Goal: Task Accomplishment & Management: Complete application form

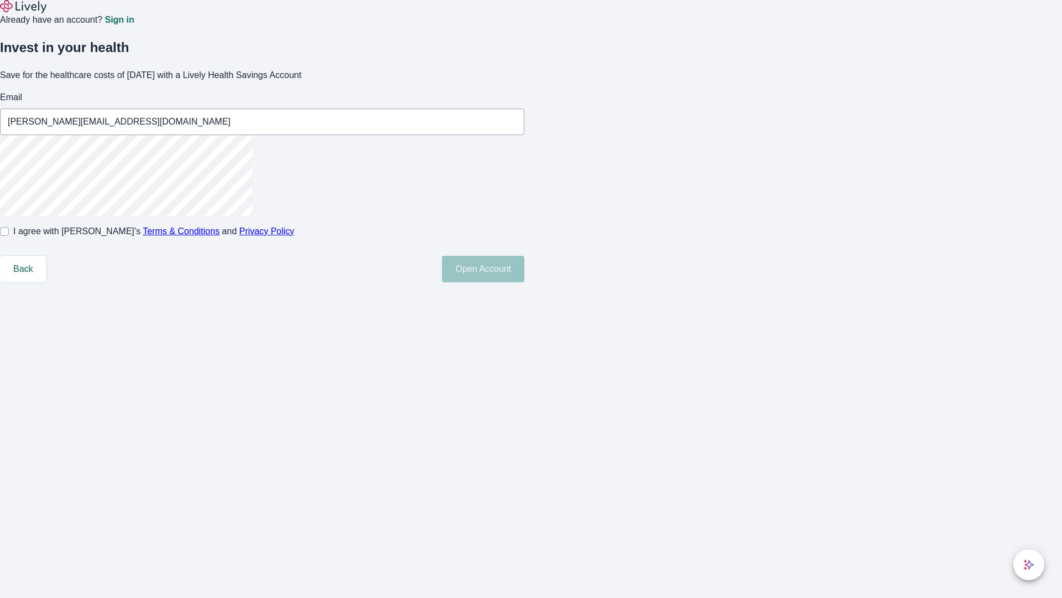
click at [9, 236] on input "I agree with Lively’s Terms & Conditions and Privacy Policy" at bounding box center [4, 231] width 9 height 9
checkbox input "true"
click at [525, 282] on button "Open Account" at bounding box center [483, 269] width 82 height 27
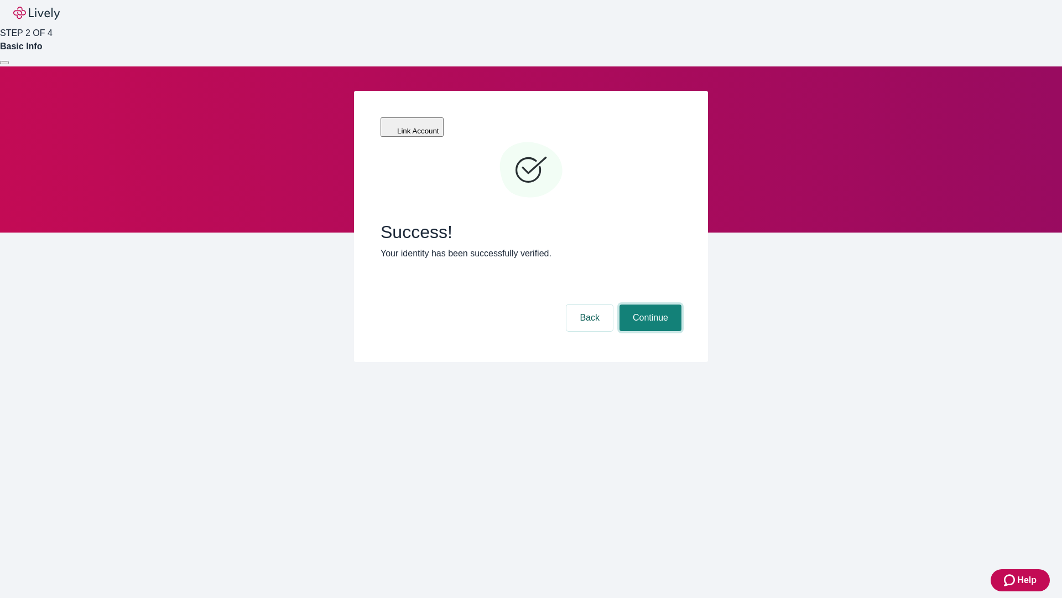
click at [649, 304] on button "Continue" at bounding box center [651, 317] width 62 height 27
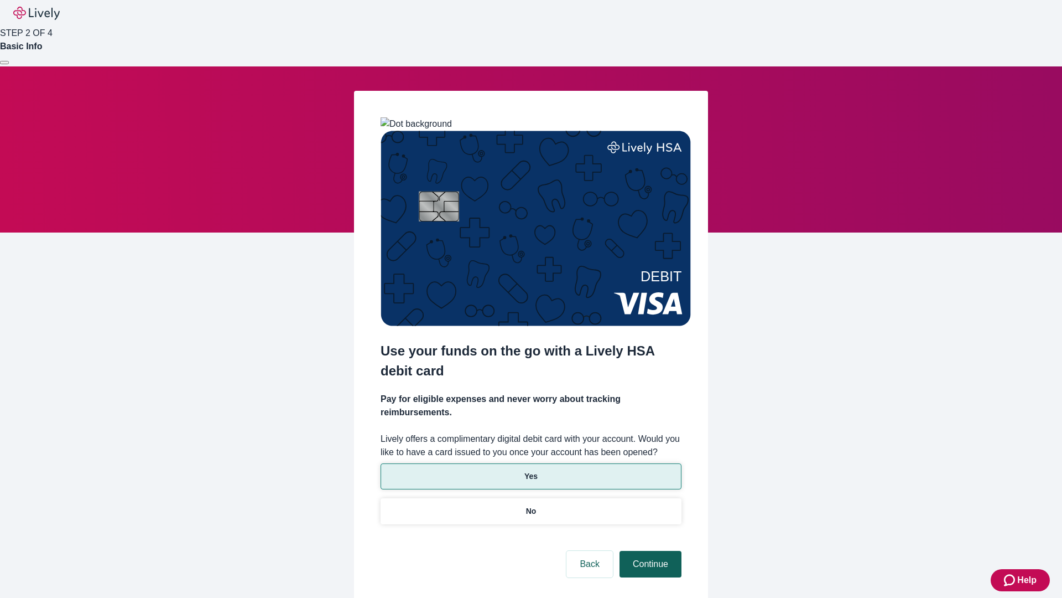
click at [531, 505] on p "No" at bounding box center [531, 511] width 11 height 12
click at [649, 551] on button "Continue" at bounding box center [651, 564] width 62 height 27
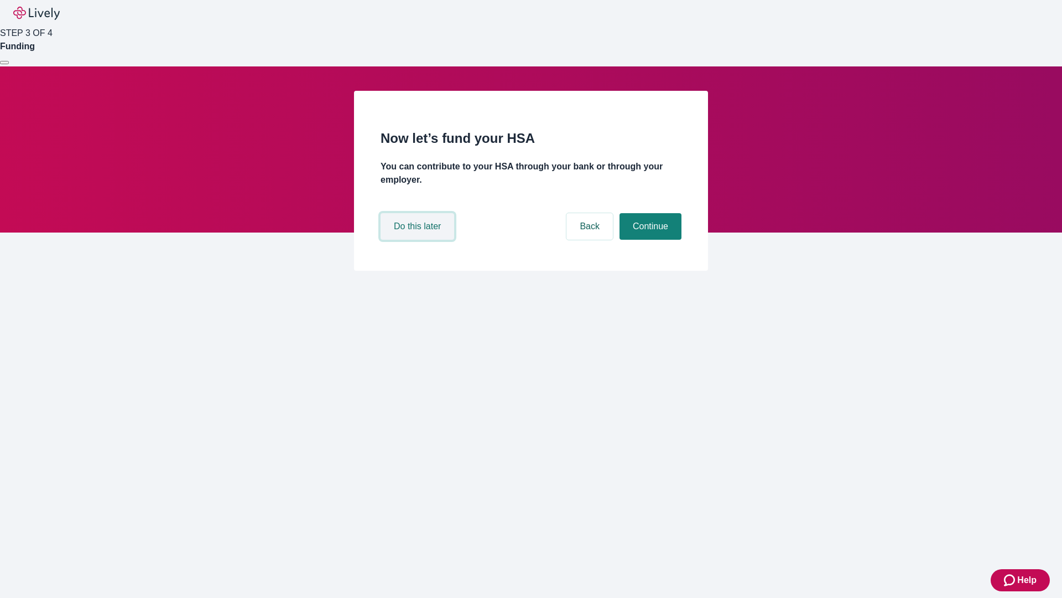
click at [419, 240] on button "Do this later" at bounding box center [418, 226] width 74 height 27
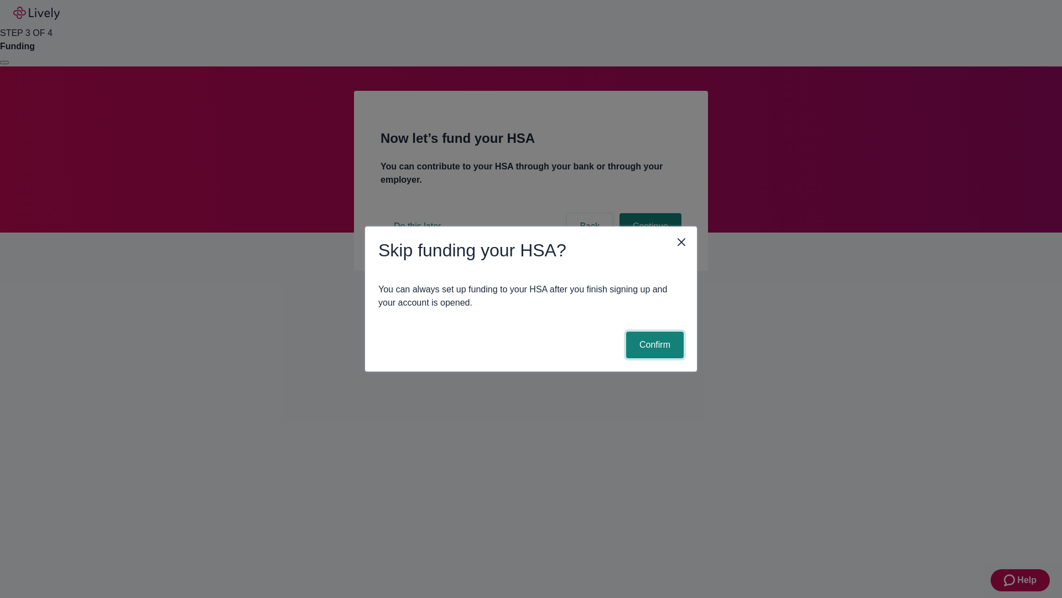
click at [654, 345] on button "Confirm" at bounding box center [655, 344] width 58 height 27
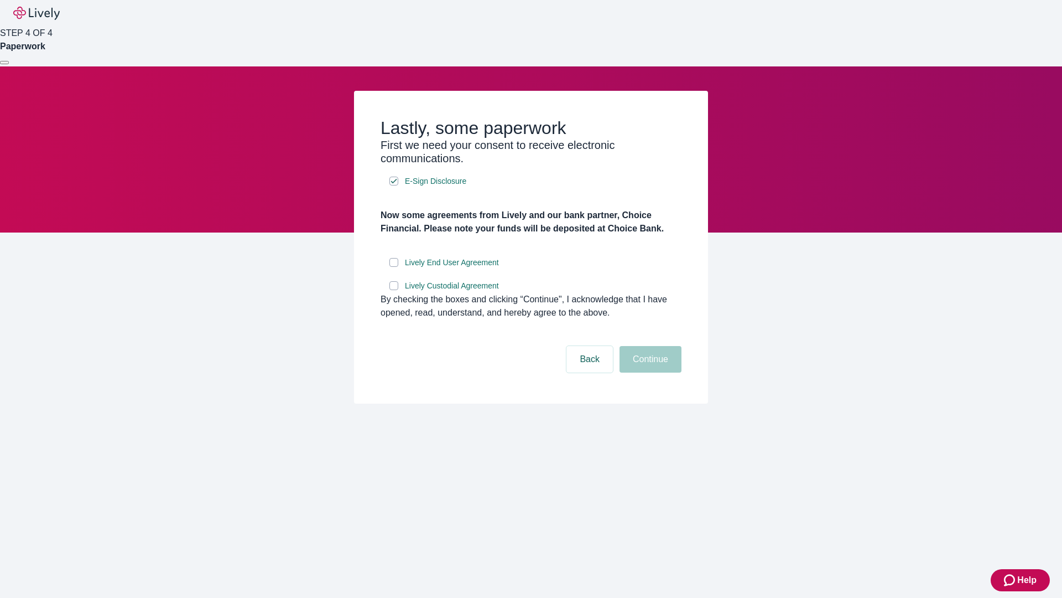
click at [394, 267] on input "Lively End User Agreement" at bounding box center [394, 262] width 9 height 9
checkbox input "true"
click at [394, 290] on input "Lively Custodial Agreement" at bounding box center [394, 285] width 9 height 9
checkbox input "true"
click at [649, 372] on button "Continue" at bounding box center [651, 359] width 62 height 27
